Goal: Task Accomplishment & Management: Use online tool/utility

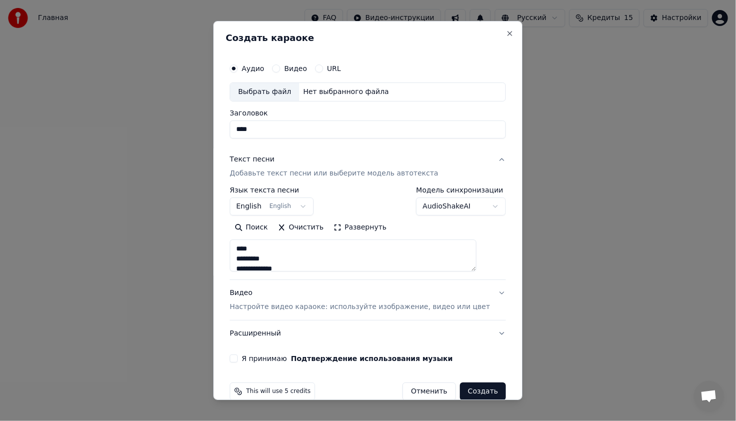
scroll to position [592, 0]
type textarea "**********"
click at [298, 209] on body "**********" at bounding box center [368, 163] width 736 height 326
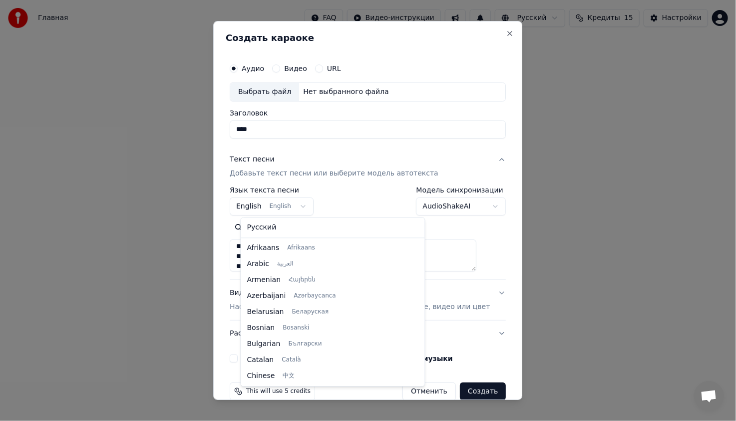
scroll to position [80, 0]
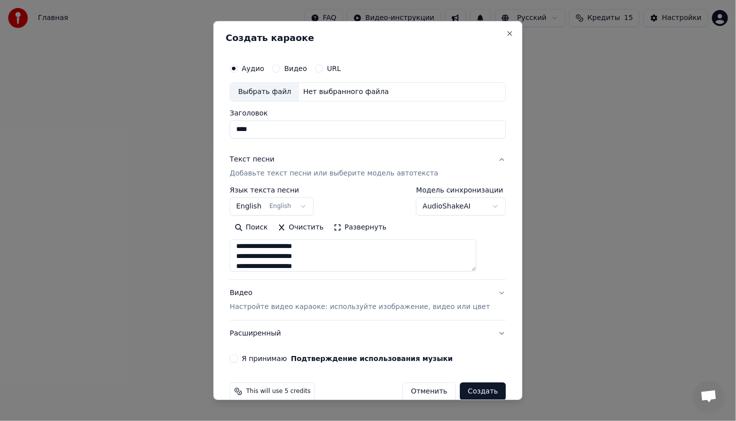
click at [305, 204] on body "**********" at bounding box center [368, 163] width 736 height 326
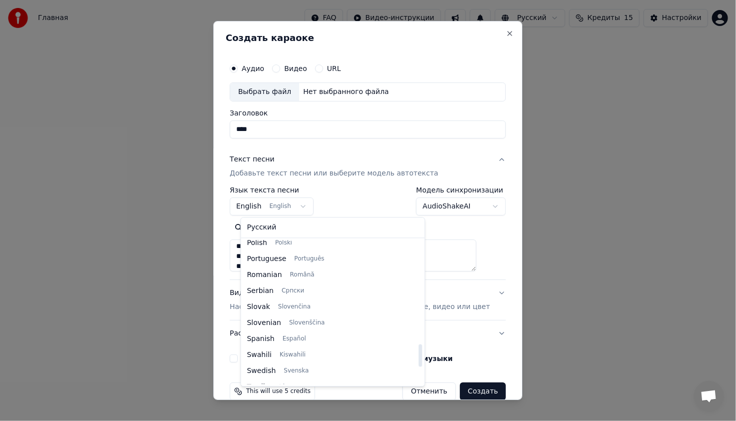
scroll to position [767, 0]
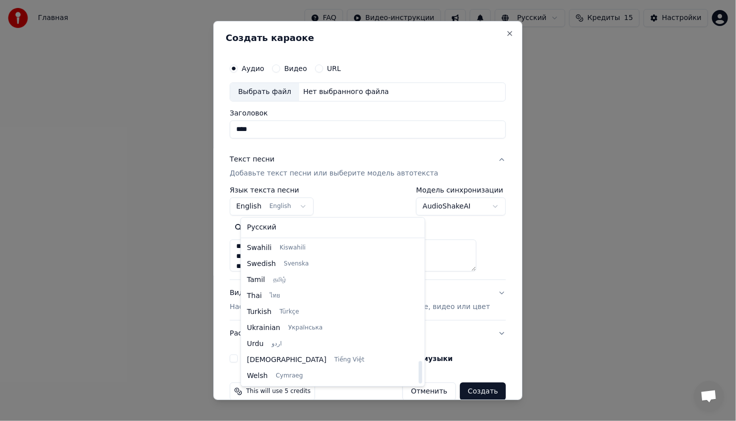
select select "**"
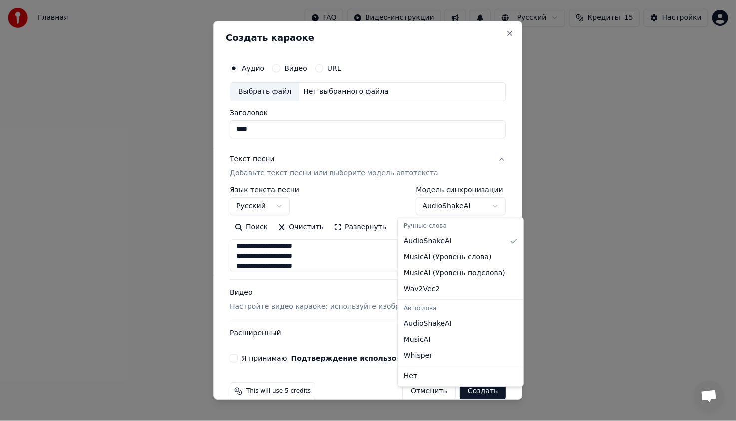
click at [454, 204] on body "**********" at bounding box center [368, 163] width 736 height 326
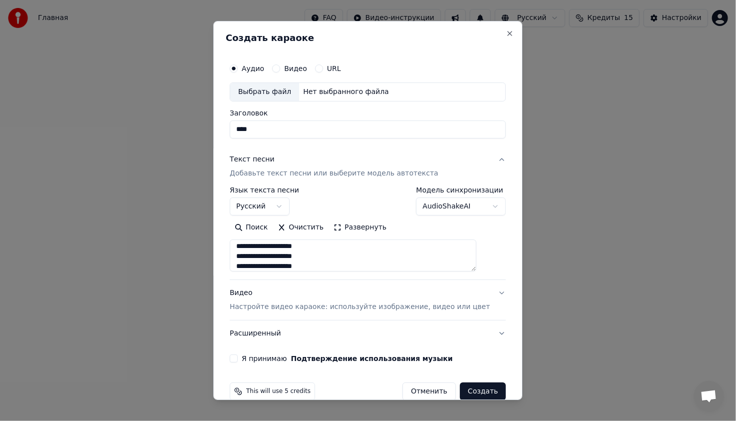
click at [454, 204] on body "**********" at bounding box center [368, 163] width 736 height 326
click at [343, 259] on textarea "**********" at bounding box center [353, 255] width 247 height 32
click at [301, 175] on p "Добавьте текст песни или выберите модель автотекста" at bounding box center [334, 173] width 209 height 10
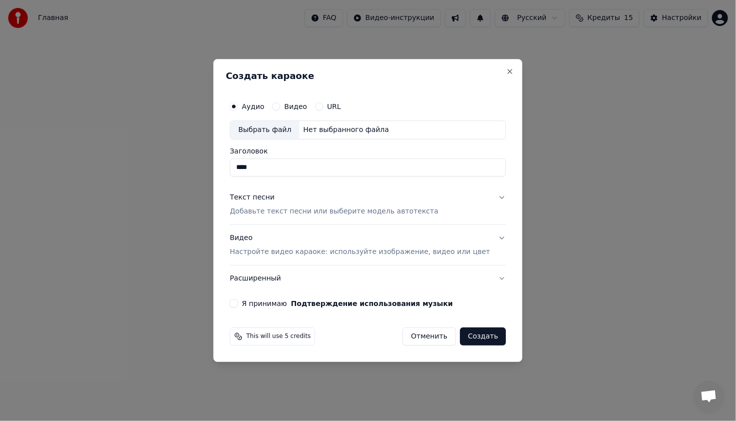
click at [276, 207] on p "Добавьте текст песни или выберите модель автотекста" at bounding box center [334, 211] width 209 height 10
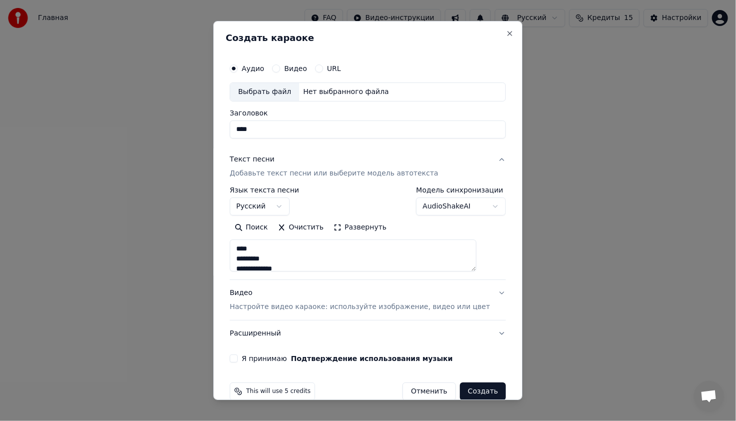
click at [360, 228] on button "Развернуть" at bounding box center [360, 227] width 63 height 16
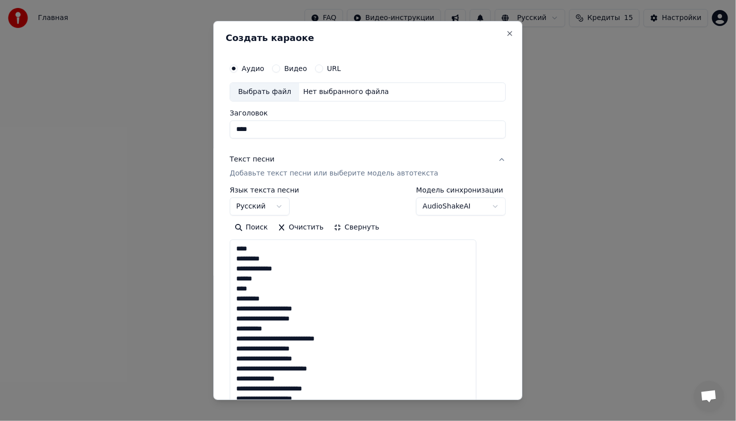
click at [361, 228] on button "Свернуть" at bounding box center [356, 227] width 55 height 16
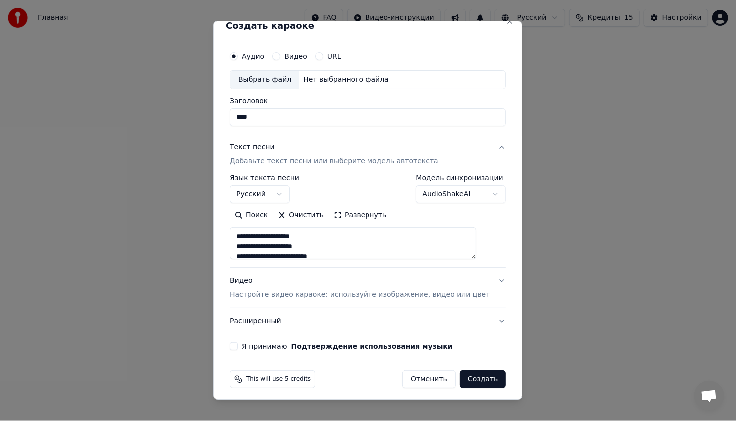
scroll to position [16, 0]
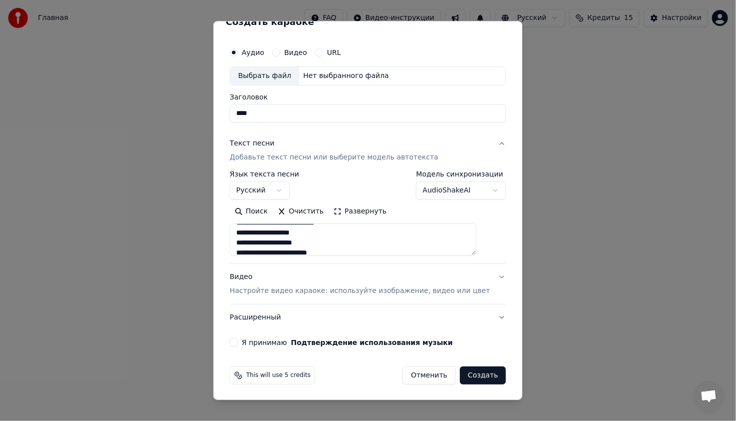
click at [327, 289] on p "Настройте видео караоке: используйте изображение, видео или цвет" at bounding box center [360, 291] width 260 height 10
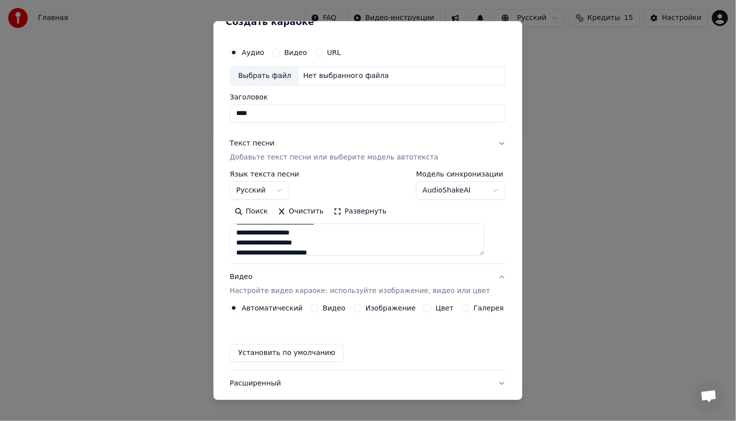
scroll to position [0, 0]
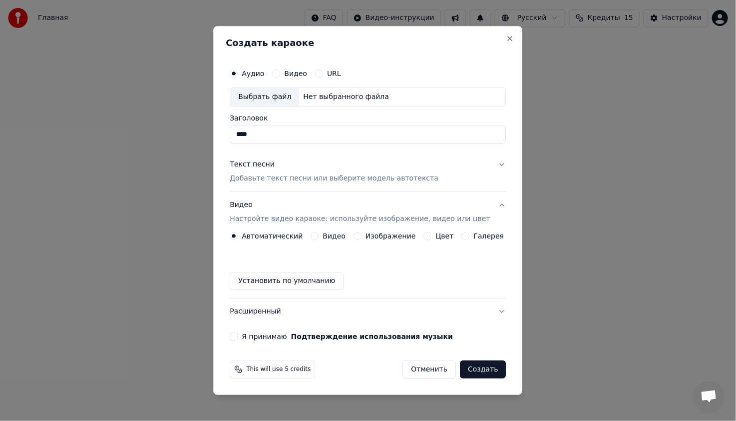
click at [298, 279] on button "Установить по умолчанию" at bounding box center [287, 281] width 114 height 18
click at [440, 238] on label "Цвет" at bounding box center [445, 235] width 18 height 7
click at [432, 238] on button "Цвет" at bounding box center [428, 236] width 8 height 8
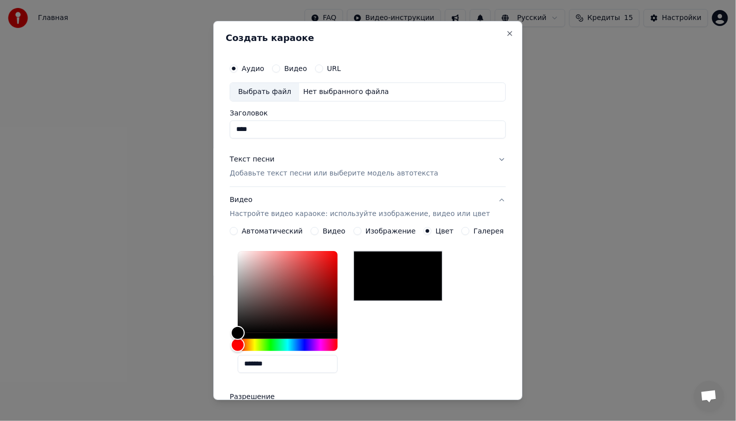
click at [253, 229] on label "Автоматический" at bounding box center [272, 230] width 61 height 7
click at [238, 229] on button "Автоматический" at bounding box center [234, 231] width 8 height 8
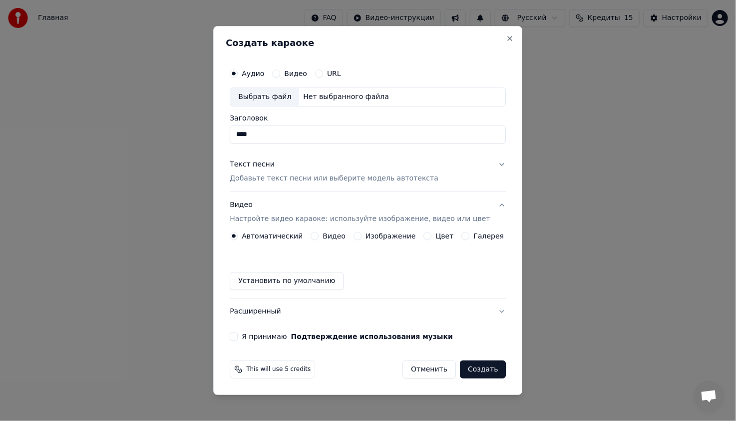
click at [238, 337] on button "Я принимаю Подтверждение использования музыки" at bounding box center [234, 336] width 8 height 8
click at [277, 95] on div "Выбрать файл" at bounding box center [264, 97] width 69 height 18
type input "**********"
click at [467, 368] on button "Создать" at bounding box center [483, 369] width 46 height 18
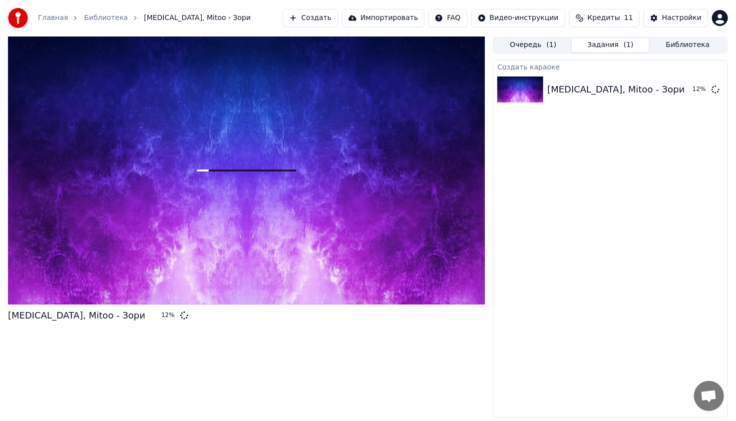
click at [620, 20] on span "Кредиты" at bounding box center [604, 18] width 32 height 10
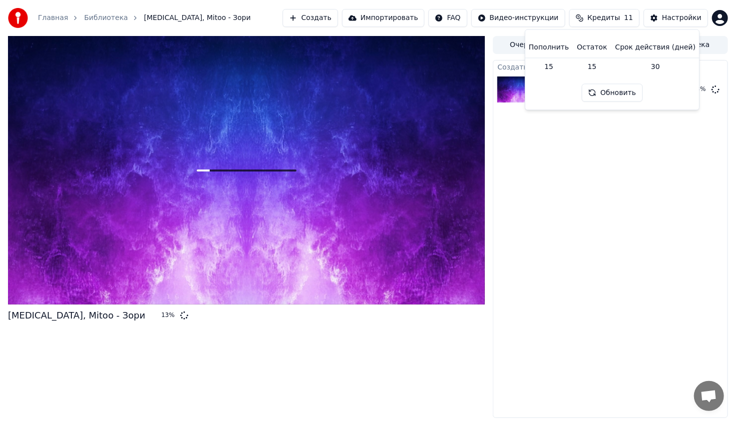
click at [598, 164] on div "Создать караоке [MEDICAL_DATA], Mitoo - Зори 13 %" at bounding box center [610, 239] width 235 height 358
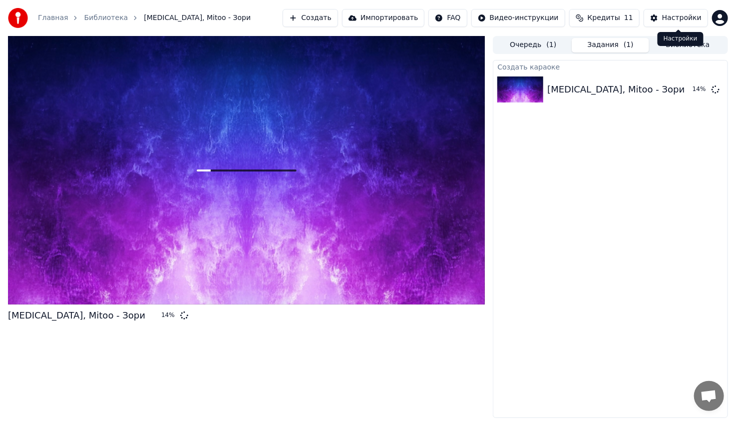
click at [690, 22] on div "Настройки" at bounding box center [681, 18] width 39 height 10
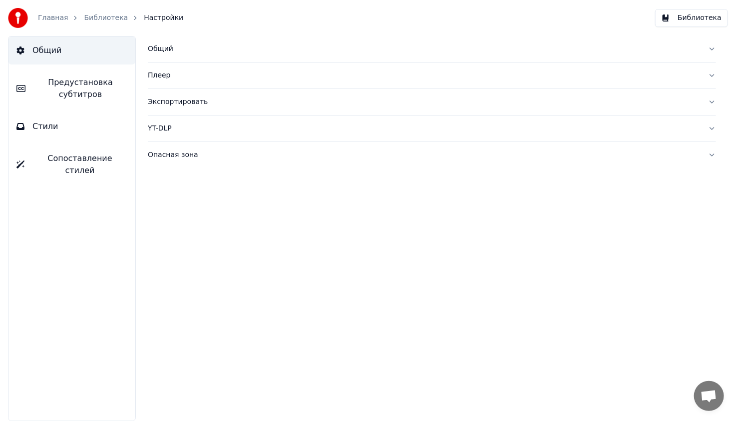
click at [220, 52] on div "Общий" at bounding box center [424, 49] width 553 height 10
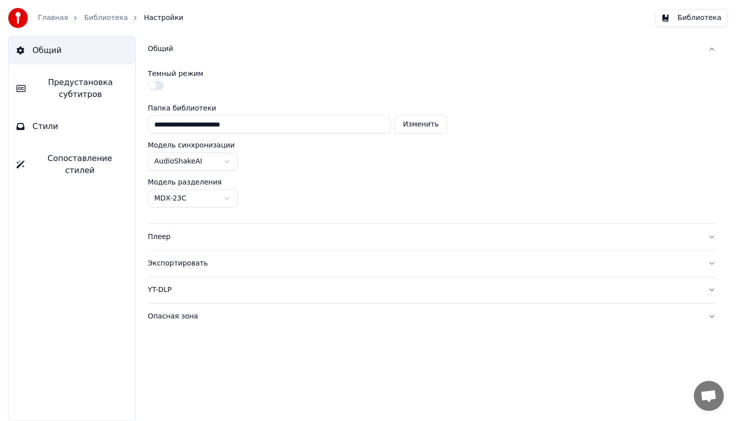
click at [220, 52] on div "Общий" at bounding box center [424, 49] width 553 height 10
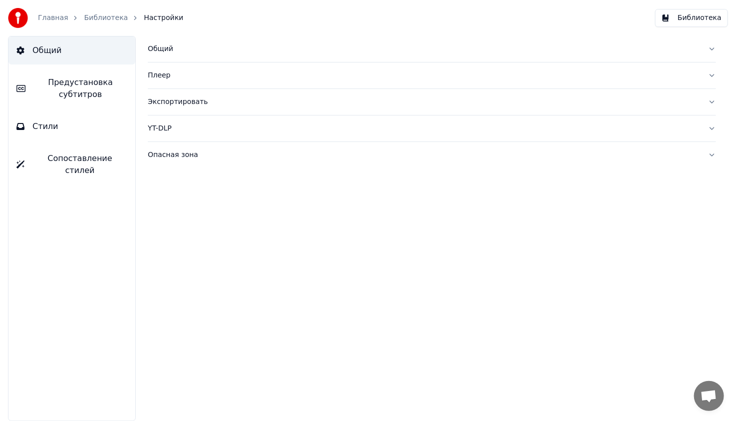
click at [219, 54] on button "Общий" at bounding box center [432, 49] width 569 height 26
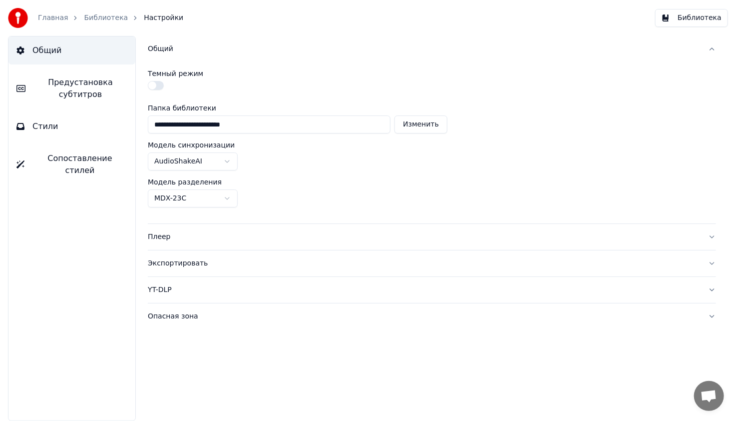
click at [156, 82] on button "button" at bounding box center [156, 85] width 16 height 9
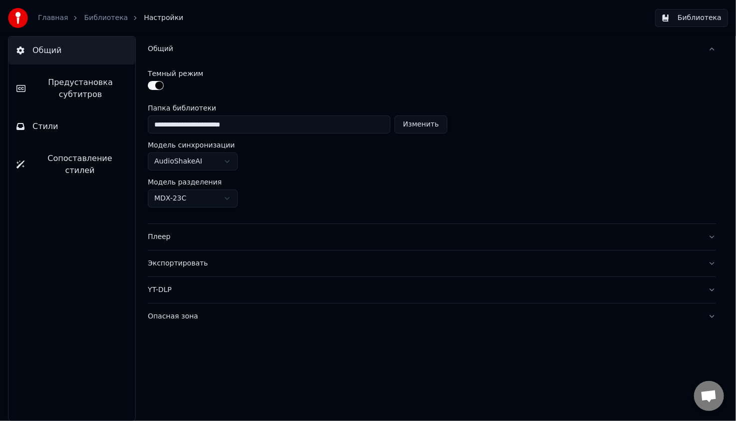
click at [184, 48] on div "Общий" at bounding box center [424, 49] width 553 height 10
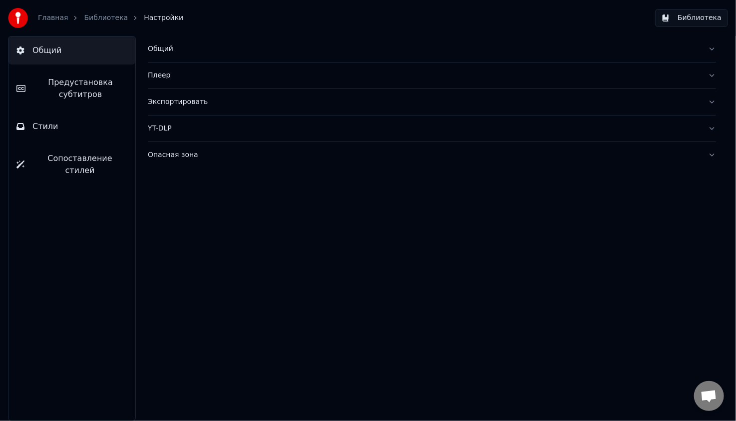
click at [202, 76] on div "Плеер" at bounding box center [424, 75] width 553 height 10
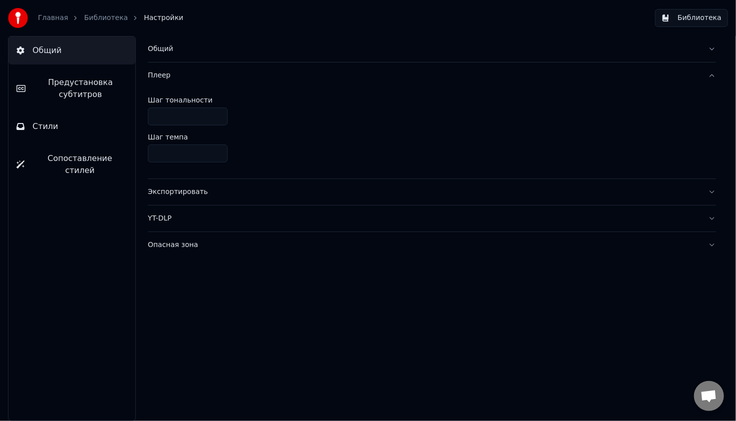
click at [212, 195] on div "Экспортировать" at bounding box center [424, 192] width 553 height 10
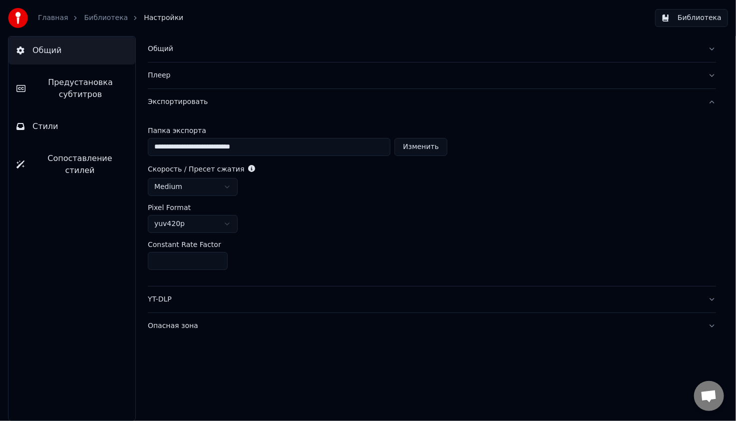
click at [58, 19] on link "Главная" at bounding box center [53, 18] width 30 height 10
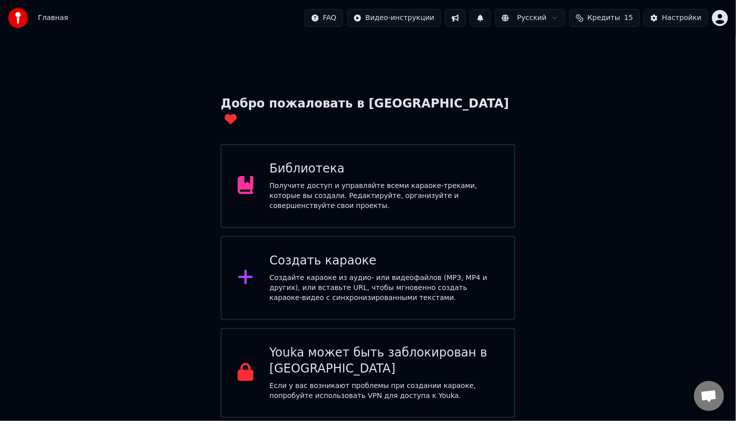
click at [425, 273] on div "Создайте караоке из аудио- или видеофайлов (MP3, MP4 и других), или вставьте UR…" at bounding box center [384, 288] width 229 height 30
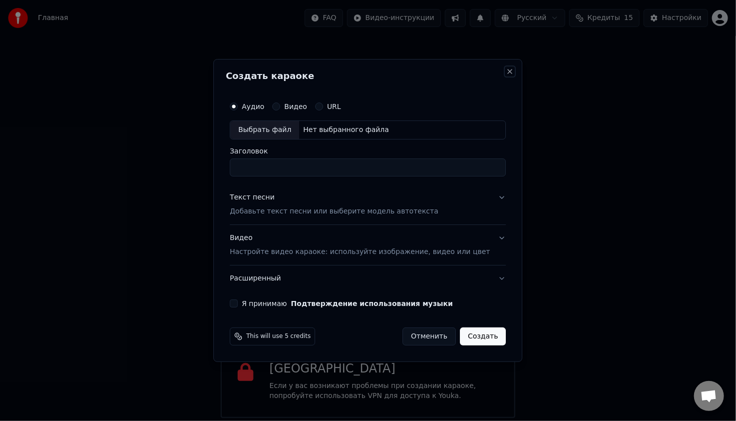
click at [507, 70] on button "Close" at bounding box center [511, 71] width 8 height 8
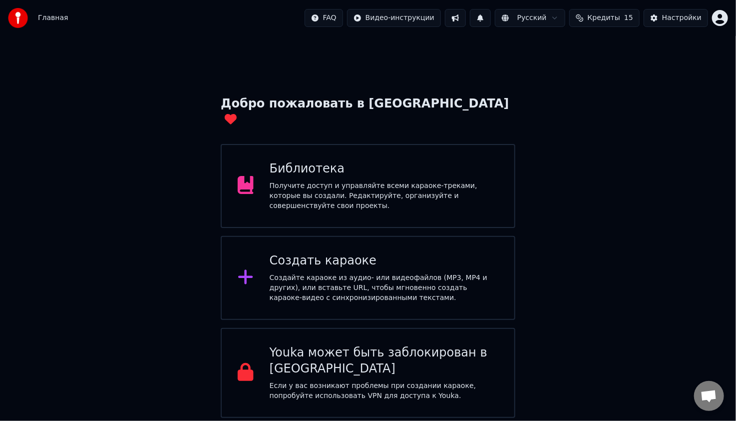
click at [375, 161] on div "Библиотека" at bounding box center [384, 169] width 229 height 16
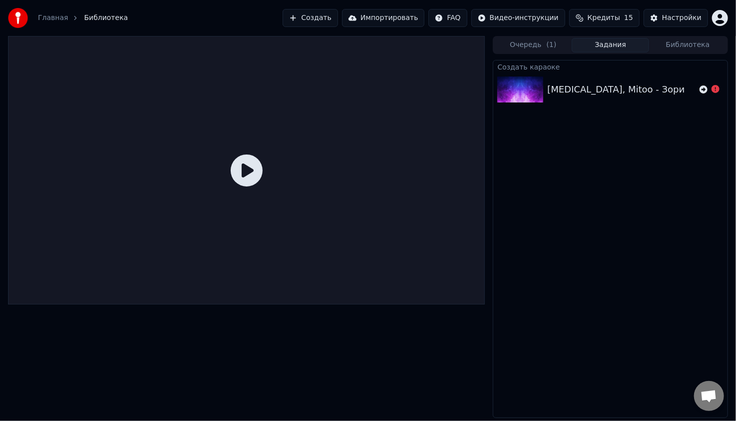
click at [612, 88] on div "[MEDICAL_DATA], Mitoo - Зори" at bounding box center [616, 89] width 137 height 14
click at [654, 83] on div "[MEDICAL_DATA], Mitoo - Зори" at bounding box center [622, 89] width 148 height 14
click at [653, 95] on div "[MEDICAL_DATA], Mitoo - Зори" at bounding box center [622, 89] width 148 height 14
click at [703, 89] on icon at bounding box center [704, 89] width 8 height 8
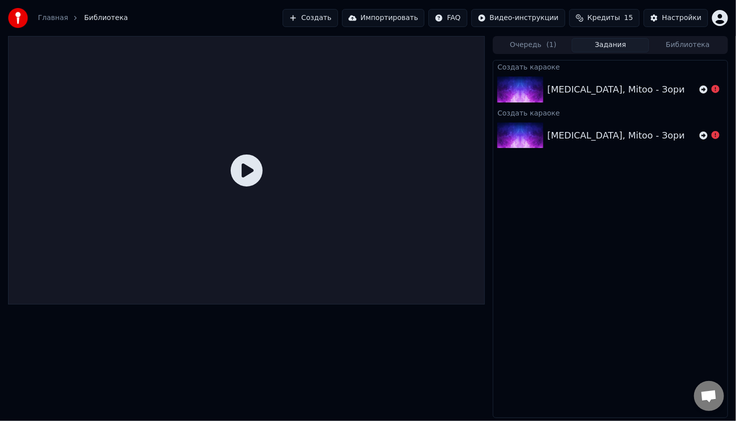
click at [648, 269] on div "Создать караоке [MEDICAL_DATA], [GEOGRAPHIC_DATA] - Зори Создать караоке [MEDIC…" at bounding box center [610, 239] width 235 height 358
click at [579, 84] on div "[MEDICAL_DATA], Mitoo - Зори" at bounding box center [616, 89] width 137 height 14
click at [717, 89] on icon at bounding box center [716, 89] width 8 height 8
click at [532, 41] on button "Очередь ( 1 )" at bounding box center [533, 45] width 77 height 14
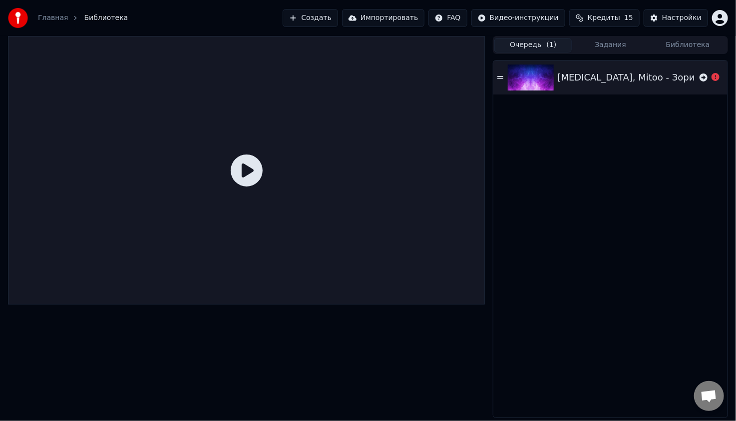
click at [530, 79] on img at bounding box center [531, 77] width 46 height 26
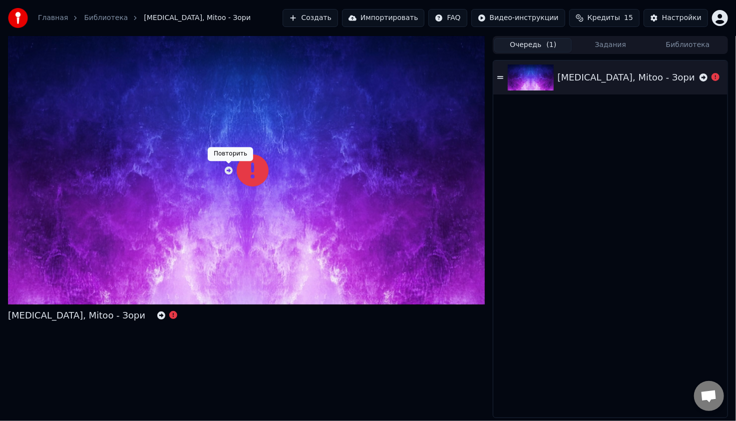
click at [230, 167] on icon at bounding box center [229, 170] width 8 height 8
click at [594, 171] on div "[MEDICAL_DATA], Mitoo - Зори 4 %" at bounding box center [611, 238] width 234 height 357
click at [252, 168] on icon at bounding box center [253, 170] width 32 height 32
drag, startPoint x: 276, startPoint y: 141, endPoint x: 256, endPoint y: 145, distance: 20.5
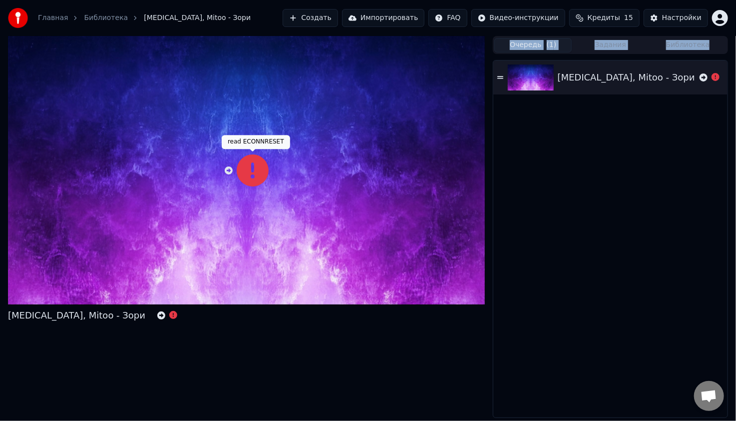
click at [260, 170] on icon at bounding box center [253, 170] width 32 height 32
drag, startPoint x: 93, startPoint y: 298, endPoint x: 138, endPoint y: 300, distance: 45.0
click at [169, 316] on icon at bounding box center [173, 315] width 8 height 8
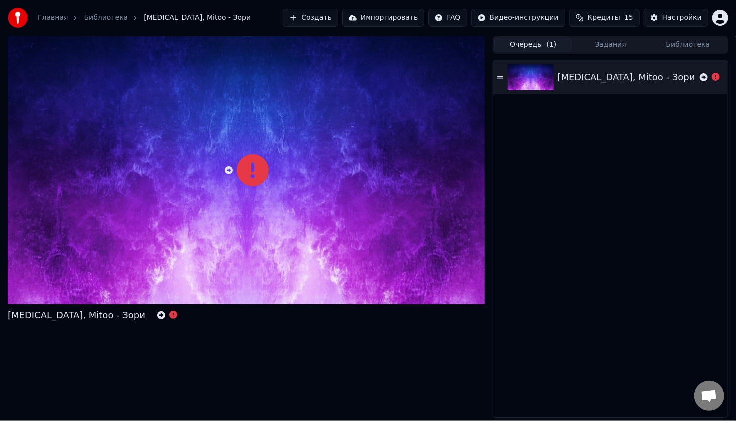
drag, startPoint x: 92, startPoint y: 299, endPoint x: 123, endPoint y: 315, distance: 34.9
drag, startPoint x: 92, startPoint y: 297, endPoint x: 140, endPoint y: 301, distance: 47.6
click at [140, 301] on div "read ECONNRESET read ECONNRESET" at bounding box center [120, 298] width 68 height 14
drag, startPoint x: 118, startPoint y: 298, endPoint x: 105, endPoint y: 299, distance: 13.0
click at [105, 299] on div "read ECONNRESET read ECONNRESET" at bounding box center [120, 298] width 68 height 14
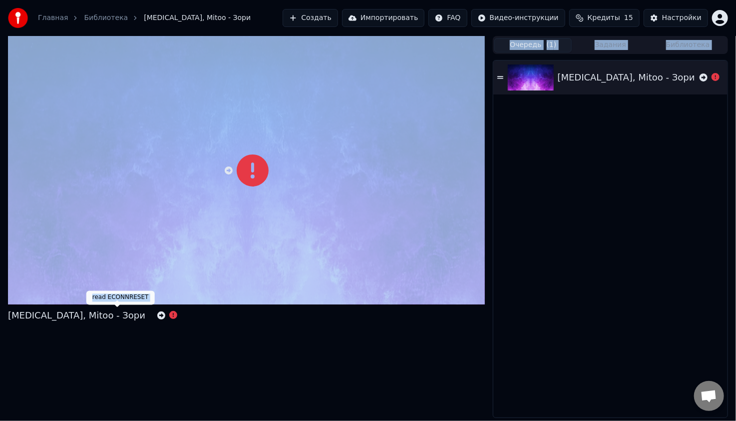
copy body "[MEDICAL_DATA], Mitoo - Зори Очередь ( 1 ) Задания Библиотека [MEDICAL_DATA], M…"
click at [227, 170] on icon at bounding box center [229, 170] width 8 height 8
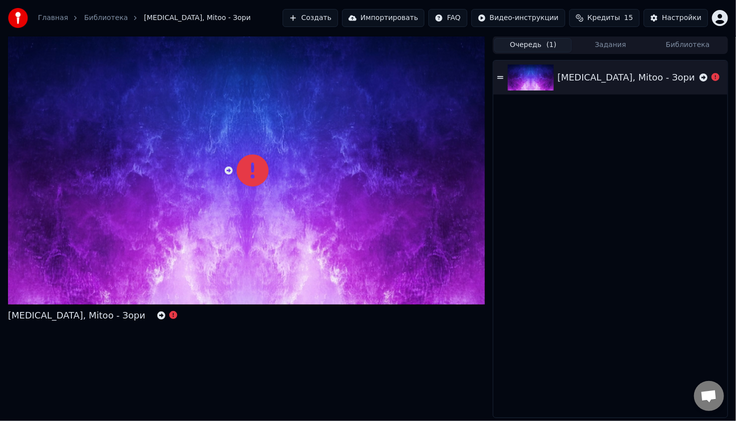
click at [535, 315] on div "[MEDICAL_DATA], Mitoo - Зори" at bounding box center [611, 238] width 234 height 357
